Goal: Find specific page/section: Find specific page/section

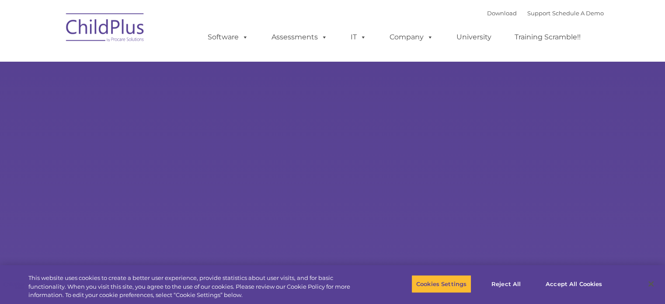
select select "MEDIUM"
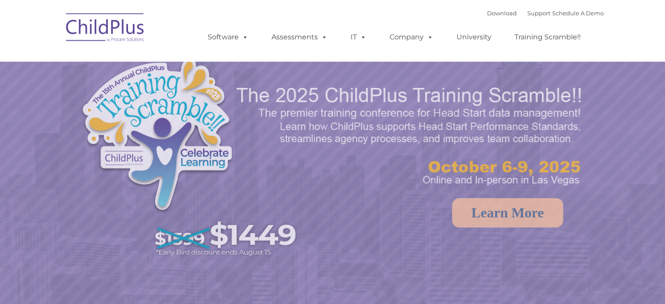
select select "MEDIUM"
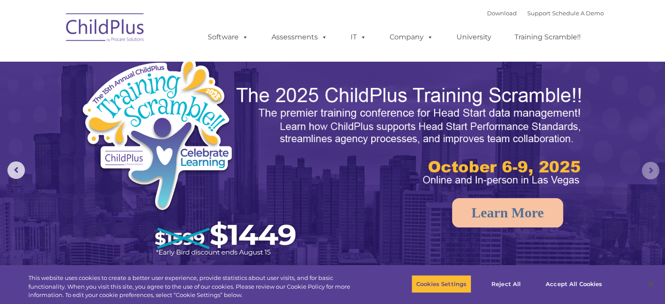
click at [651, 169] on rs-arrow at bounding box center [649, 170] width 17 height 17
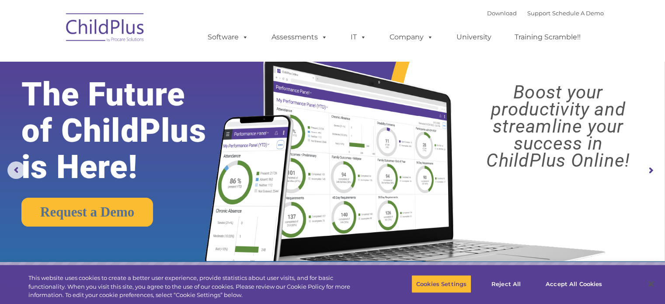
click at [649, 169] on rs-arrow at bounding box center [649, 170] width 17 height 17
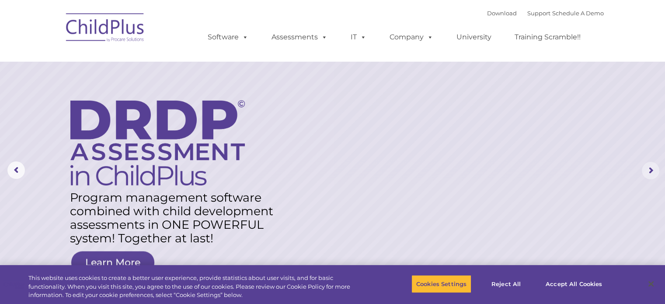
click at [648, 168] on rs-arrow at bounding box center [649, 170] width 17 height 17
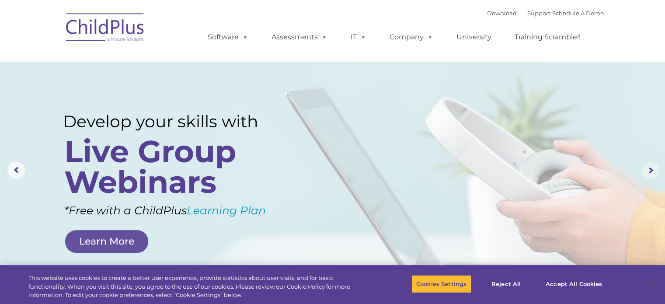
click at [644, 166] on rs-arrow at bounding box center [649, 170] width 17 height 17
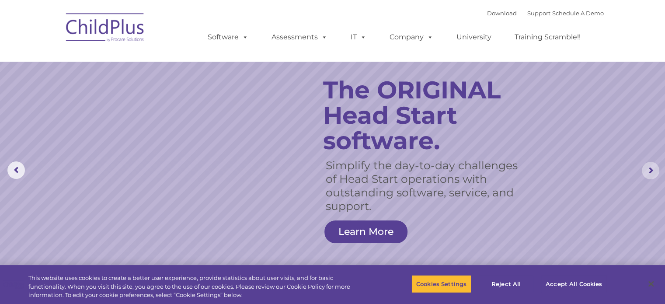
click at [648, 169] on rs-arrow at bounding box center [649, 170] width 17 height 17
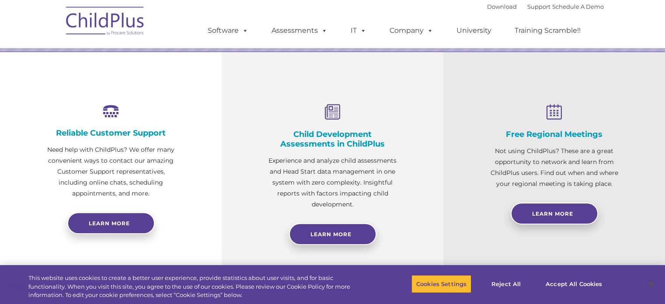
scroll to position [983, 0]
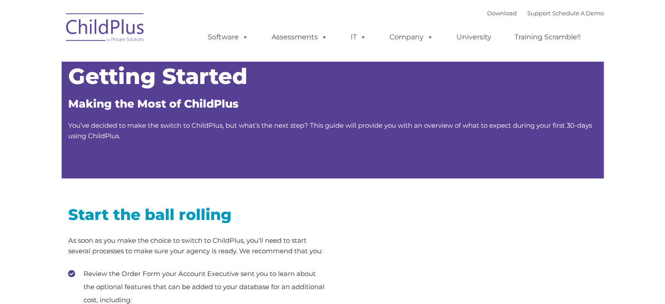
type input ""
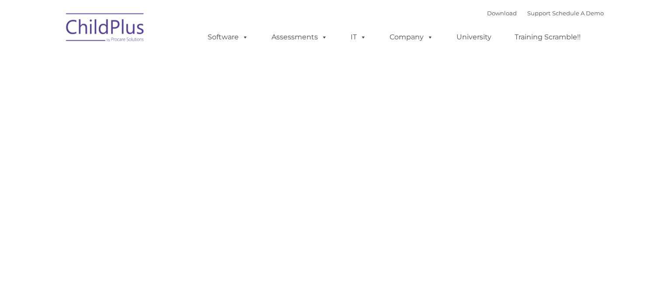
type input ""
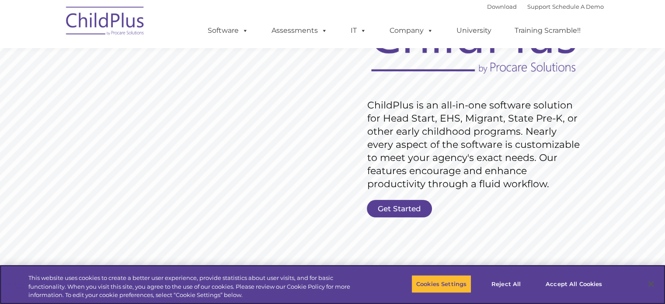
scroll to position [94, 0]
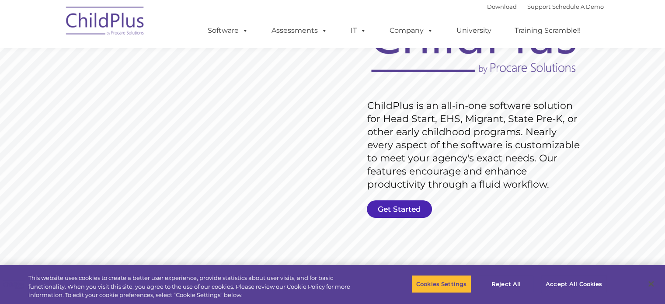
click at [396, 206] on link "Get Started" at bounding box center [399, 208] width 65 height 17
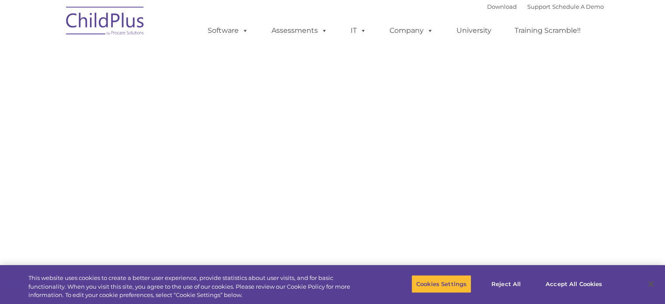
select select "MEDIUM"
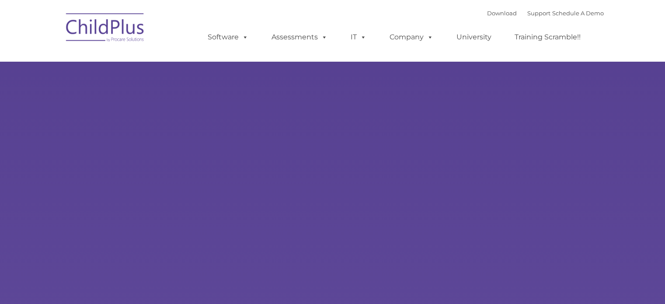
type input ""
select select "MEDIUM"
